Goal: Information Seeking & Learning: Learn about a topic

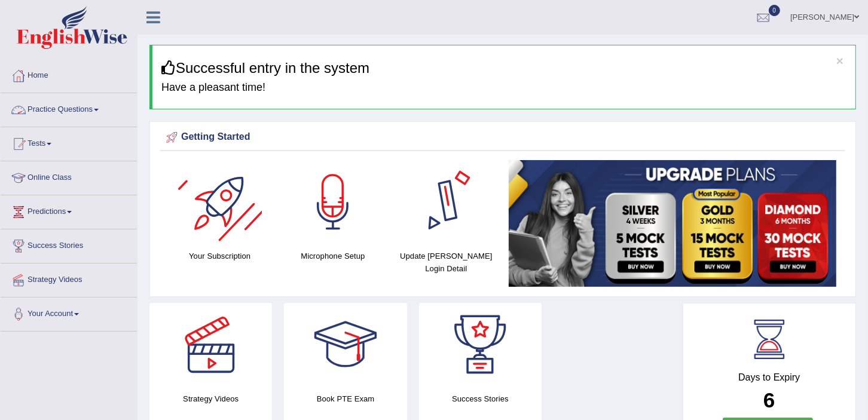
click at [84, 94] on link "Practice Questions" at bounding box center [69, 108] width 136 height 30
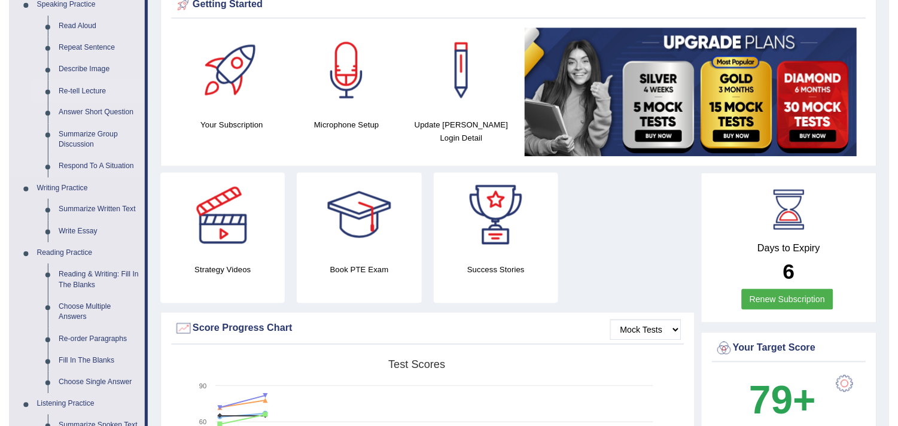
scroll to position [66, 0]
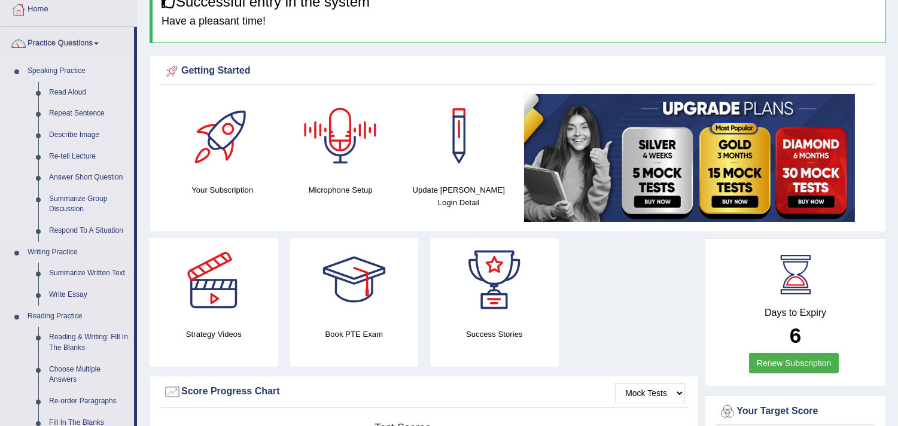
click at [75, 111] on link "Repeat Sentence" at bounding box center [89, 114] width 90 height 22
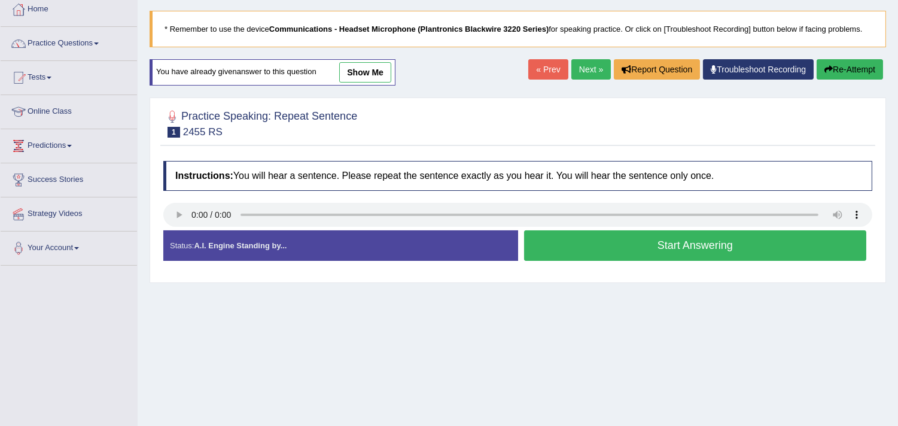
click at [587, 242] on button "Start Answering" at bounding box center [695, 245] width 343 height 31
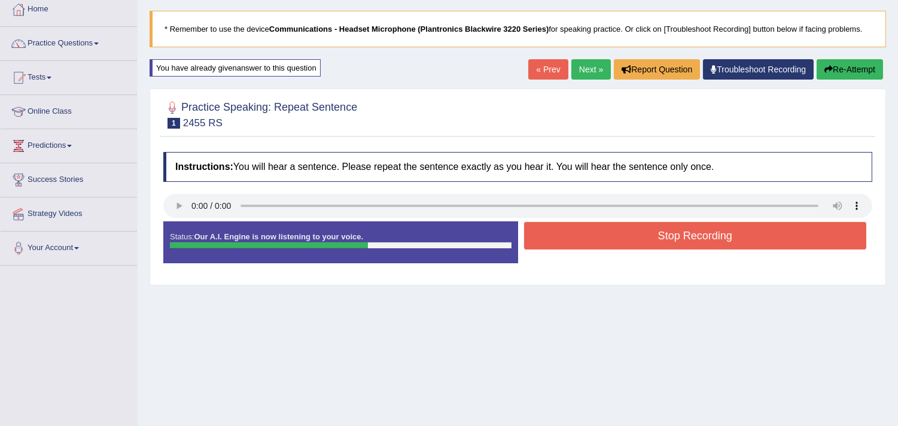
click at [588, 242] on button "Stop Recording" at bounding box center [695, 236] width 343 height 28
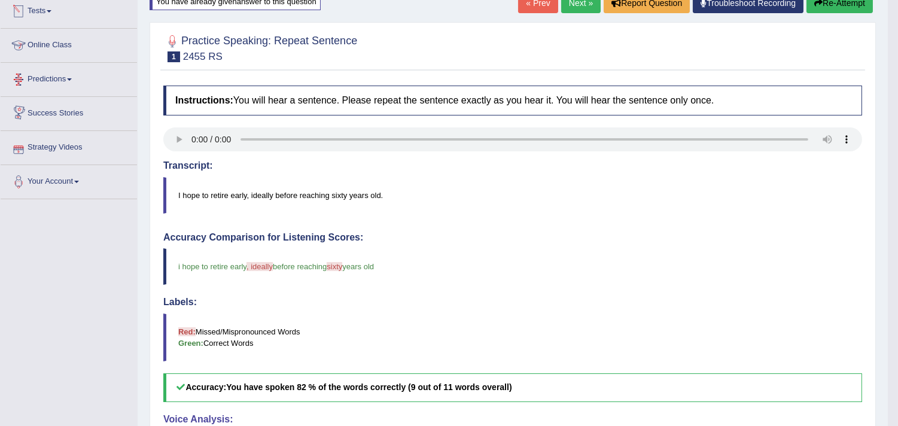
scroll to position [66, 0]
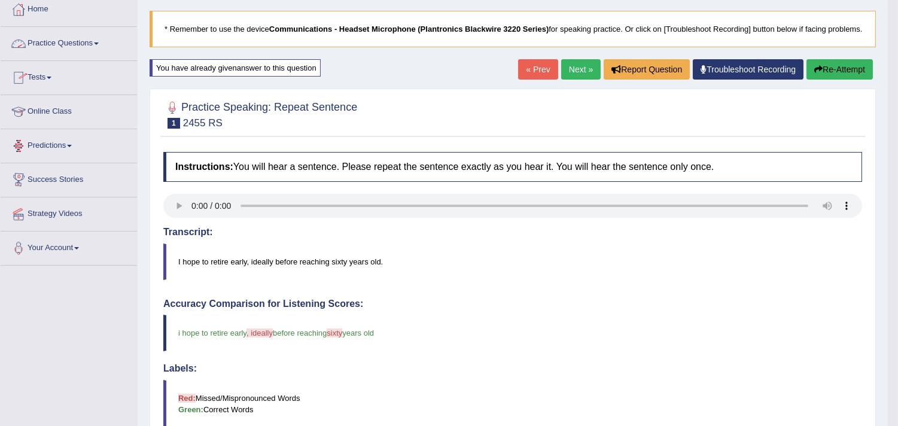
click at [94, 45] on link "Practice Questions" at bounding box center [69, 42] width 136 height 30
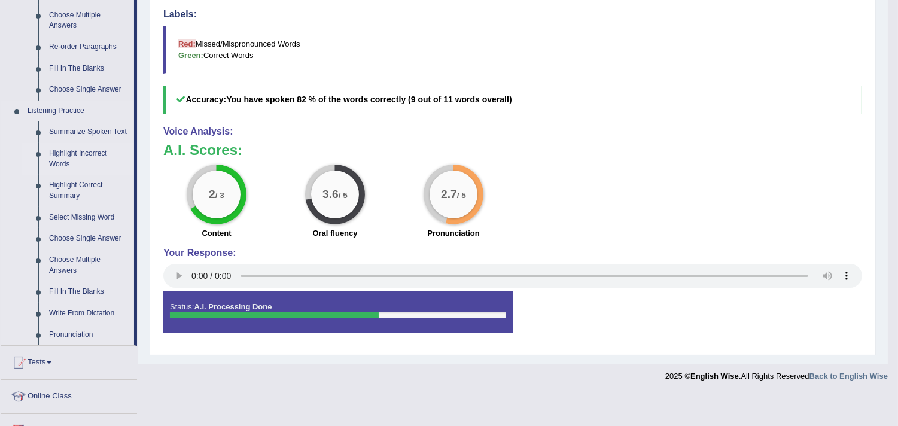
scroll to position [398, 0]
